Goal: Information Seeking & Learning: Learn about a topic

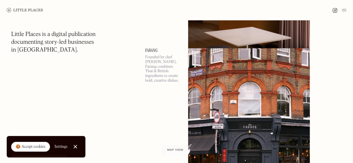
scroll to position [1324, 0]
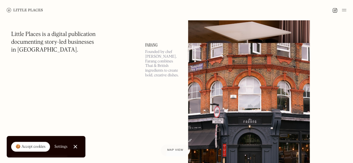
click at [76, 147] on div at bounding box center [75, 147] width 4 height 4
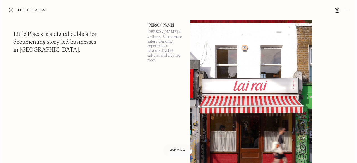
scroll to position [3149, 0]
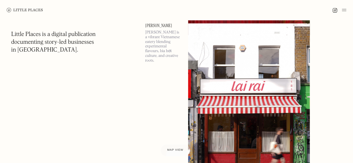
click at [154, 25] on link "[PERSON_NAME]" at bounding box center [163, 25] width 36 height 4
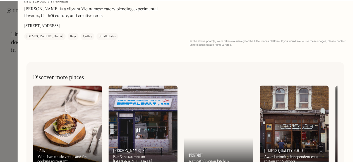
scroll to position [588, 0]
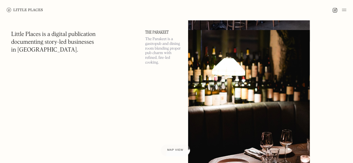
scroll to position [3798, 0]
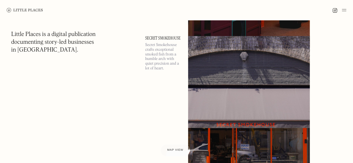
scroll to position [2479, 0]
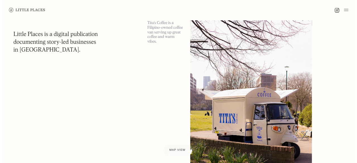
scroll to position [3978, 0]
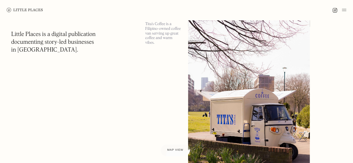
click at [203, 102] on img at bounding box center [249, 103] width 122 height 176
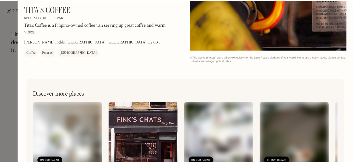
scroll to position [599, 0]
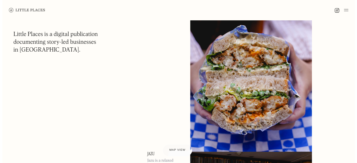
scroll to position [4496, 0]
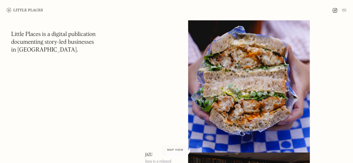
click at [203, 78] on img at bounding box center [249, 77] width 122 height 176
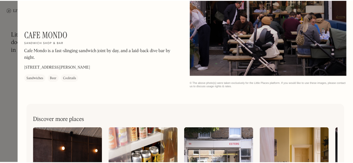
scroll to position [399, 0]
